Goal: Ask a question

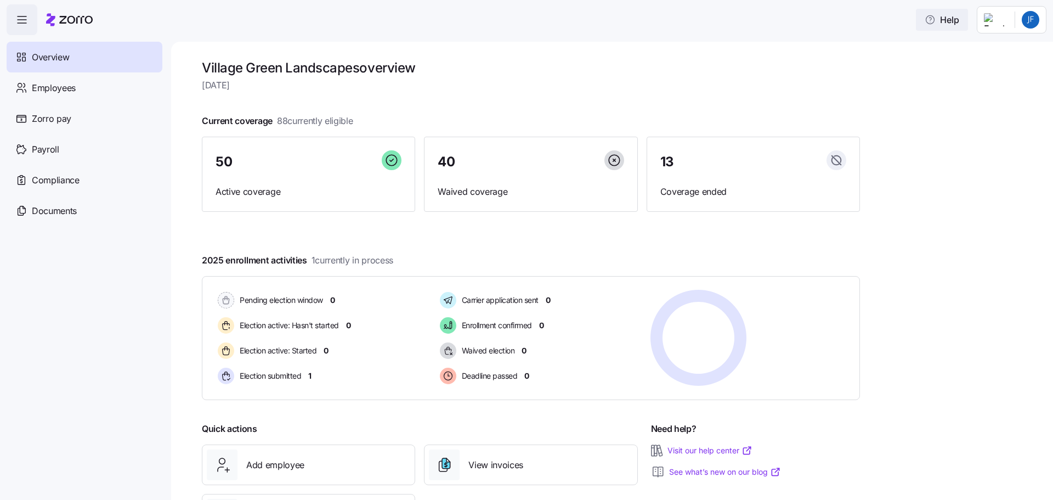
click at [946, 20] on span "Help" at bounding box center [942, 19] width 35 height 13
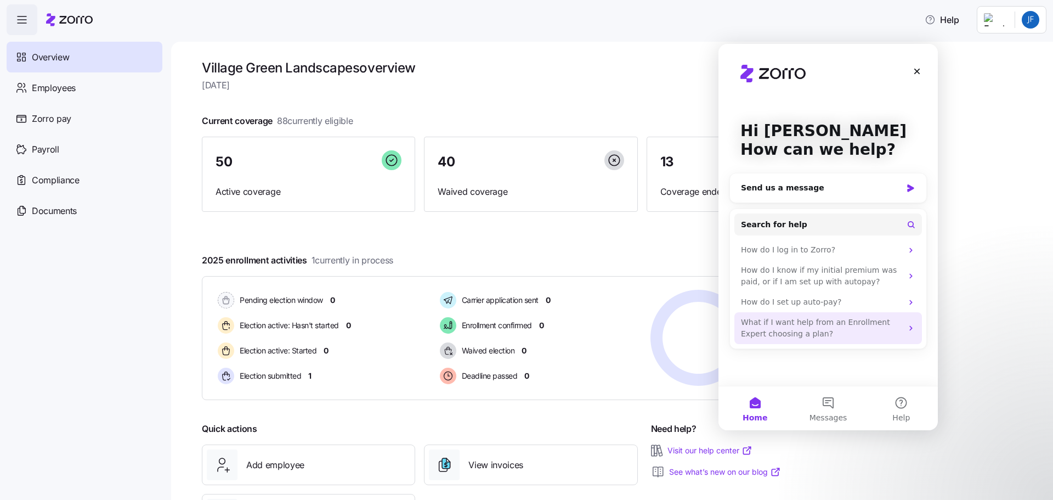
click at [799, 328] on div "What if I want help from an Enrollment Expert choosing a plan?" at bounding box center [821, 328] width 161 height 23
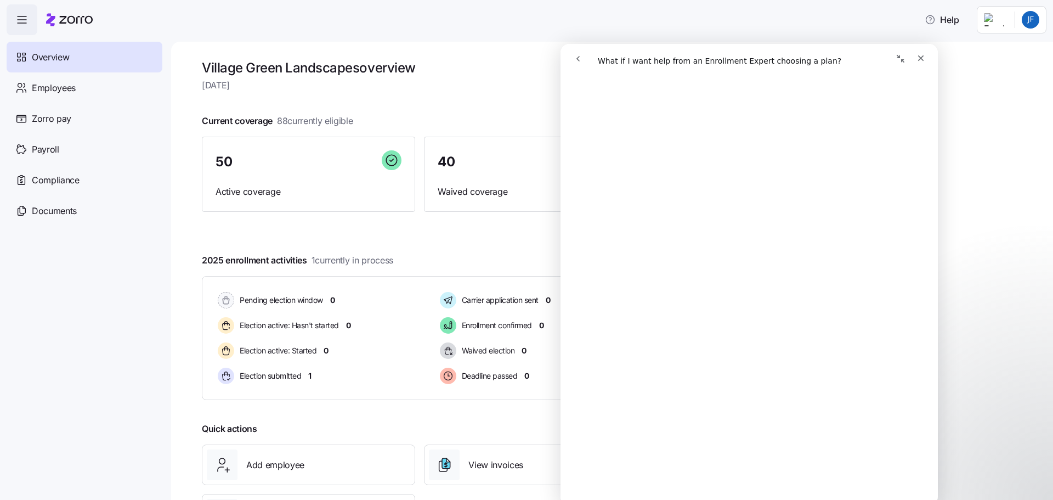
scroll to position [274, 0]
click at [1022, 304] on div "Village Green Landscapes overview Tuesday, September 23 Current coverage 88 cur…" at bounding box center [612, 271] width 882 height 458
click at [922, 60] on icon "Close" at bounding box center [921, 58] width 9 height 9
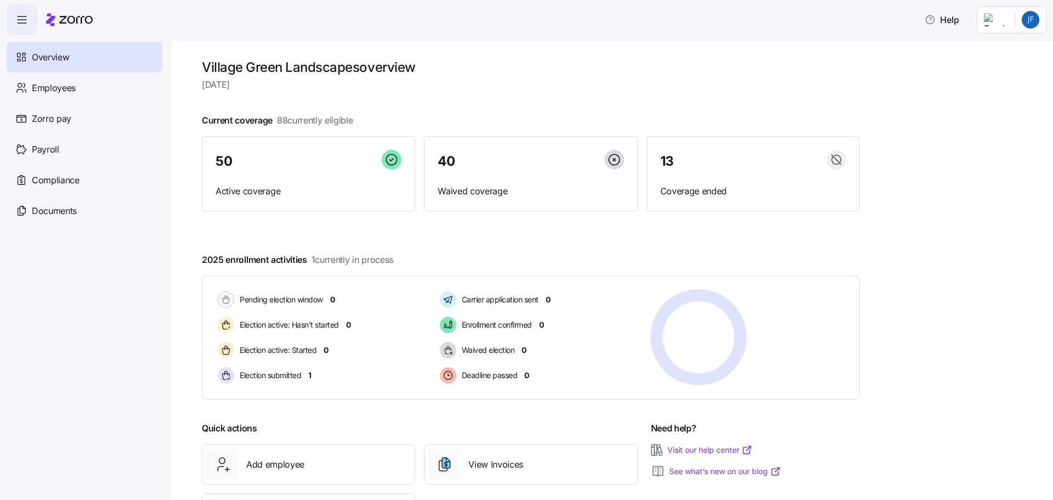
scroll to position [0, 0]
click at [1005, 292] on div "Village Green Landscapes overview Tuesday, September 23 Current coverage 88 cur…" at bounding box center [612, 271] width 882 height 458
click at [874, 291] on div "Village Green Landscapes overview Tuesday, September 23 Current coverage 88 cur…" at bounding box center [612, 271] width 882 height 458
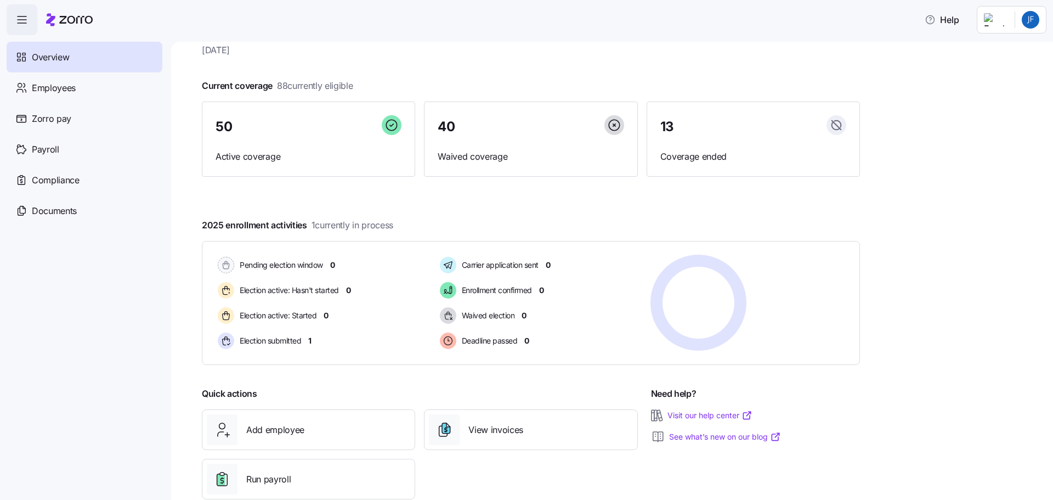
scroll to position [55, 0]
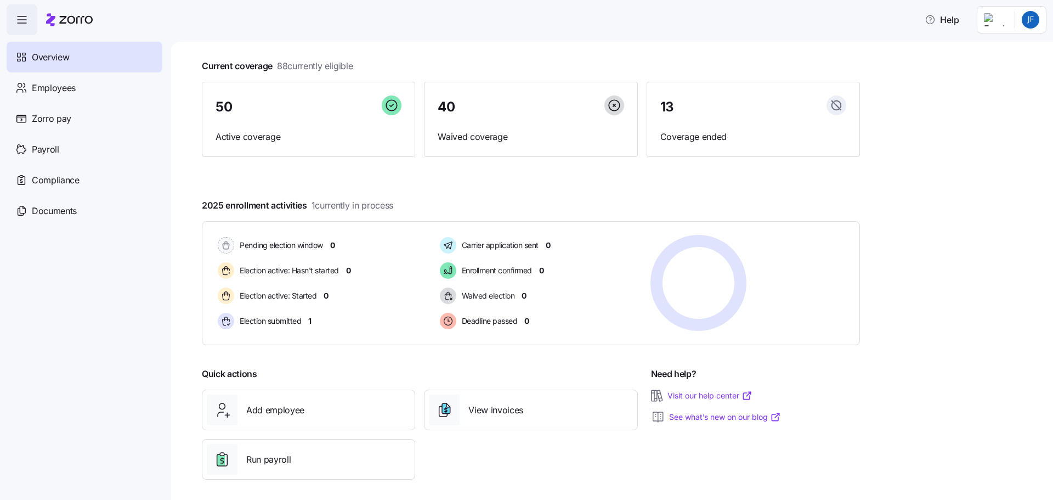
click at [685, 393] on link "Visit our help center" at bounding box center [710, 395] width 85 height 11
